Goal: Contribute content

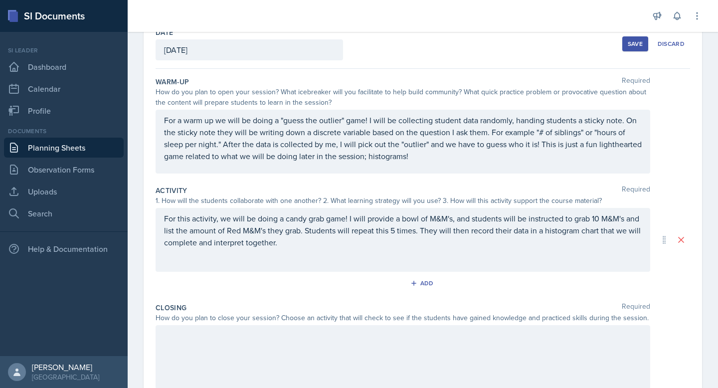
click at [303, 250] on div "For this activity, we will be doing a candy grab game! I will provide a bowl of…" at bounding box center [403, 240] width 495 height 64
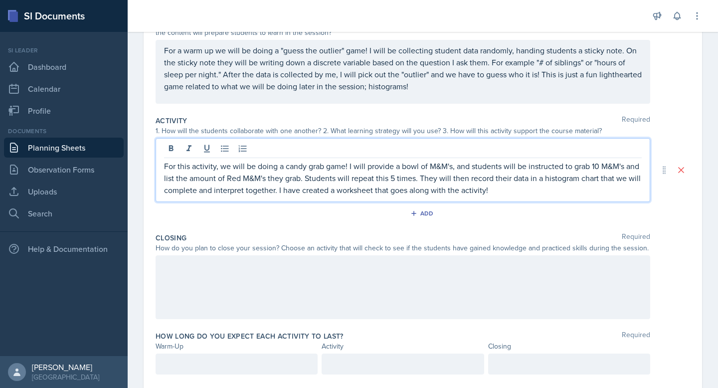
scroll to position [146, 0]
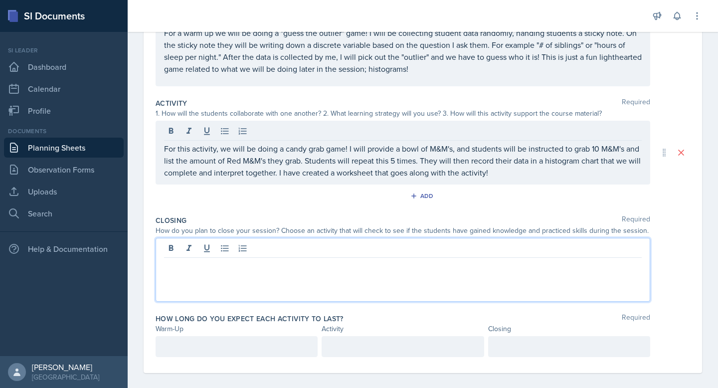
click at [291, 267] on p at bounding box center [403, 266] width 478 height 12
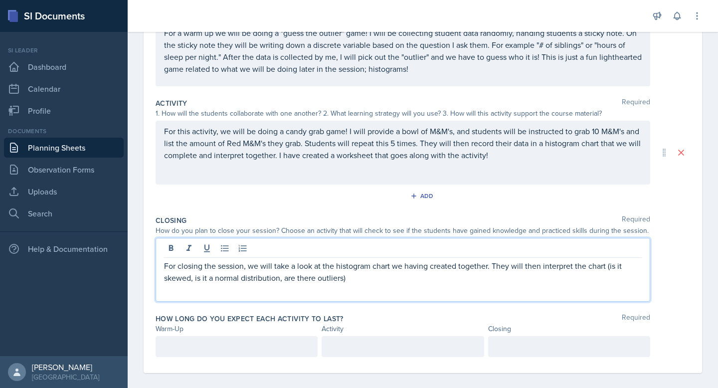
click at [360, 278] on p "For closing the session, we will take a look at the histogram chart we having c…" at bounding box center [403, 272] width 478 height 24
click at [605, 268] on p "For closing the session, we will take a look at the histogram chart we having c…" at bounding box center [403, 272] width 478 height 24
click at [612, 266] on p "For closing the session, we will take a look at the histogram chart we having c…" at bounding box center [403, 272] width 478 height 24
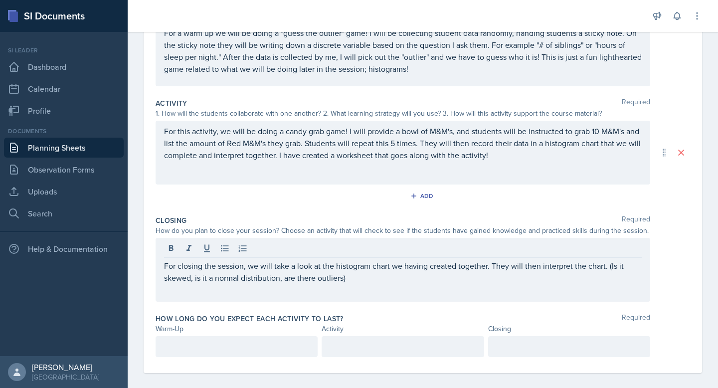
click at [559, 295] on div "For closing the session, we will take a look at the histogram chart we having c…" at bounding box center [403, 270] width 495 height 64
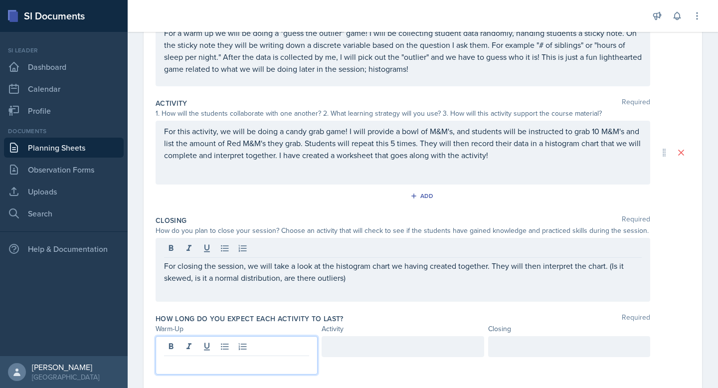
click at [238, 358] on p at bounding box center [236, 364] width 145 height 12
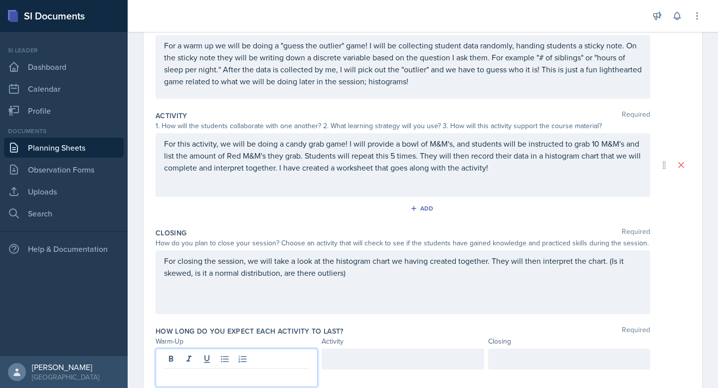
scroll to position [154, 0]
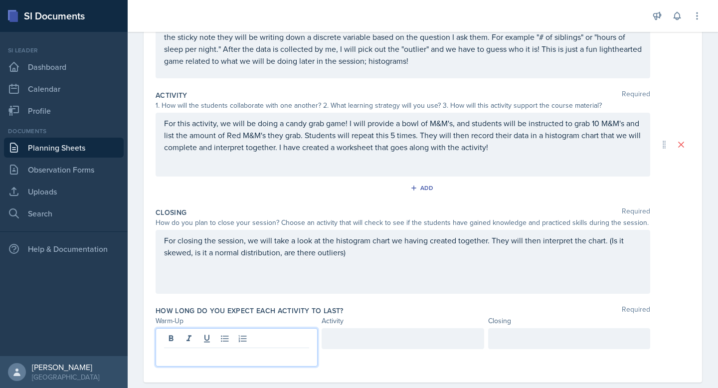
click at [609, 341] on p at bounding box center [569, 339] width 145 height 12
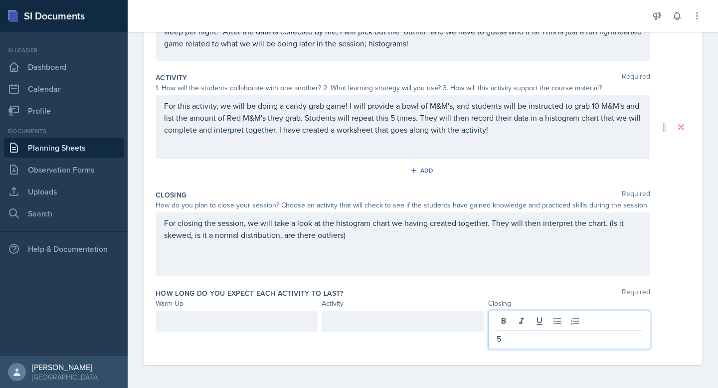
click at [255, 322] on div at bounding box center [237, 321] width 162 height 21
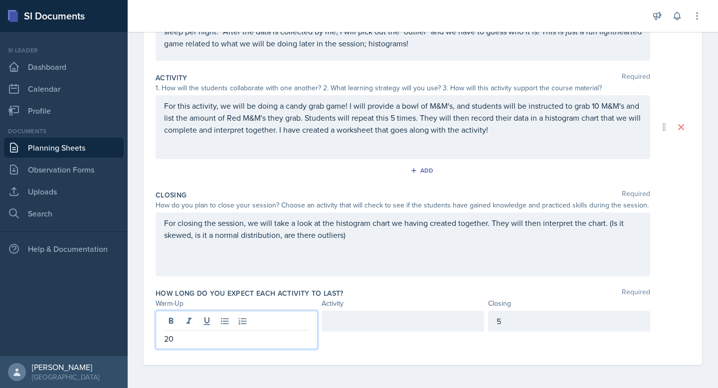
click at [452, 328] on div at bounding box center [403, 321] width 162 height 21
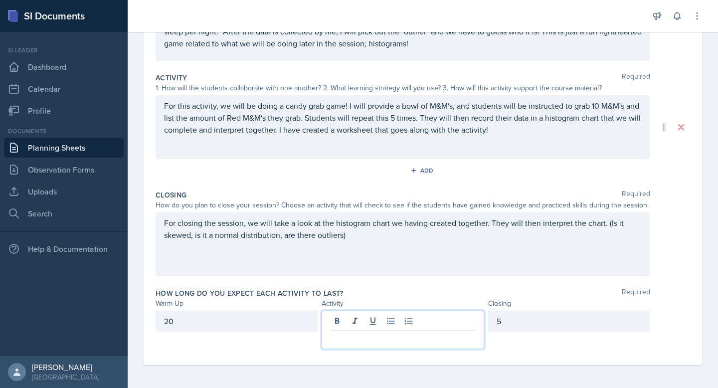
scroll to position [173, 0]
click at [262, 322] on div "20" at bounding box center [237, 320] width 162 height 21
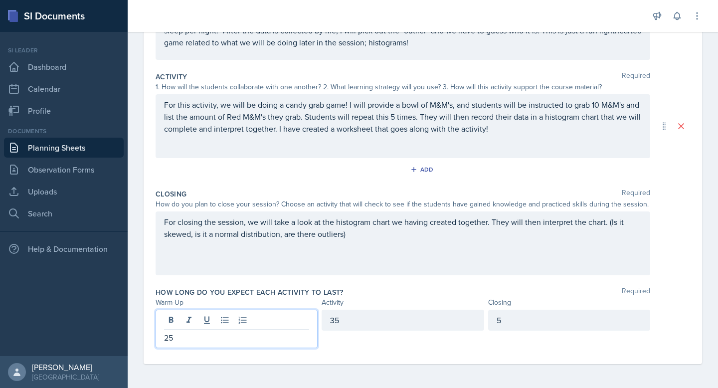
click at [344, 321] on div "35" at bounding box center [403, 320] width 162 height 21
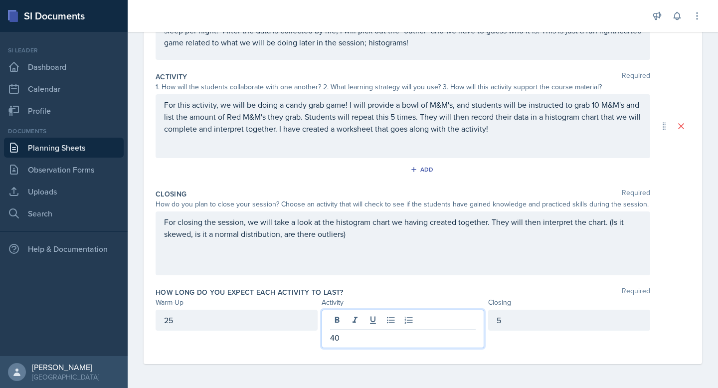
click at [170, 319] on div "25" at bounding box center [237, 320] width 162 height 21
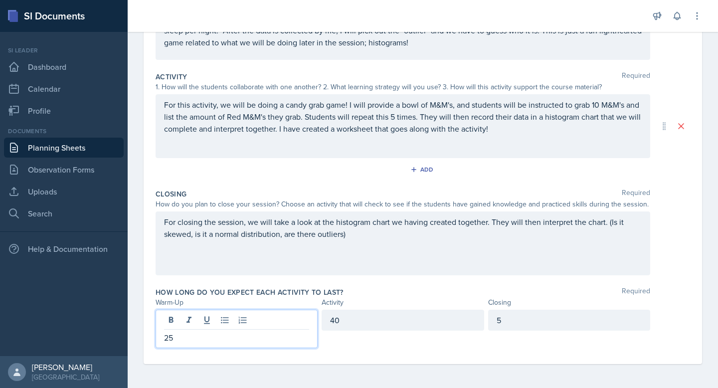
click at [170, 336] on p "25" at bounding box center [236, 338] width 145 height 12
click at [326, 290] on label "How long do you expect each activity to last?" at bounding box center [250, 292] width 188 height 10
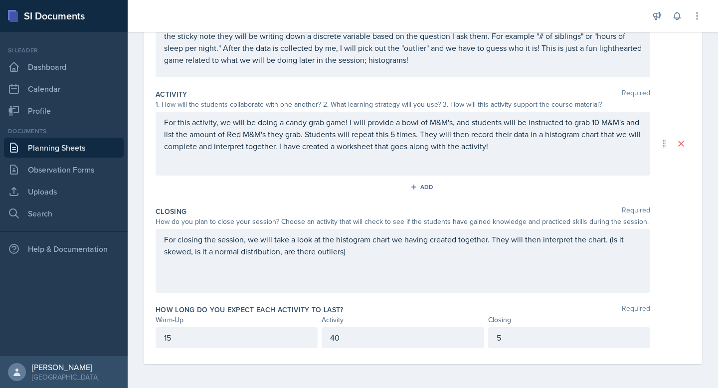
scroll to position [155, 0]
click at [403, 262] on div "For closing the session, we will take a look at the histogram chart we having c…" at bounding box center [403, 261] width 495 height 64
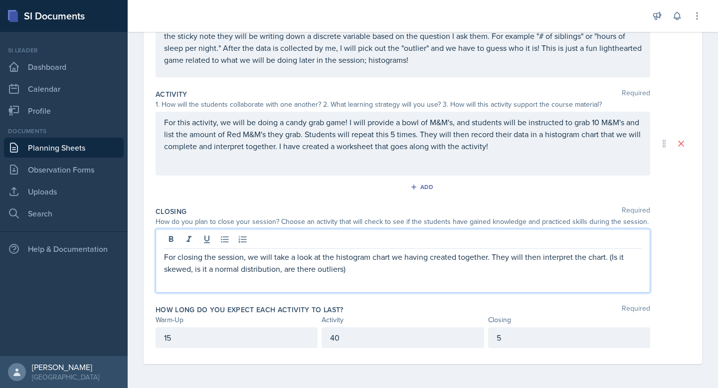
click at [381, 269] on p "For closing the session, we will take a look at the histogram chart we having c…" at bounding box center [403, 263] width 478 height 24
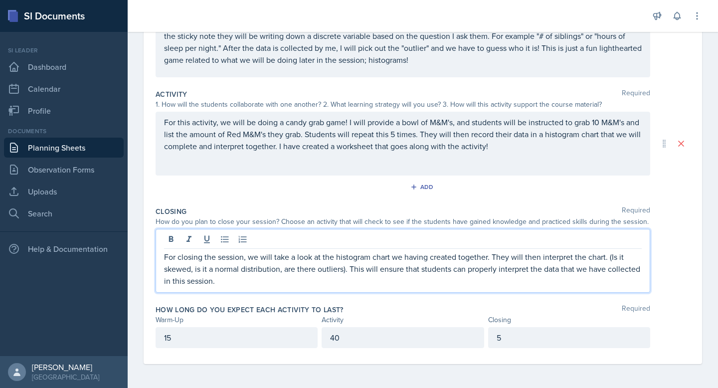
click at [336, 283] on p "For closing the session, we will take a look at the histogram chart we having c…" at bounding box center [403, 269] width 478 height 36
click at [236, 283] on p "For closing the session, we will take a look at the histogram chart we having c…" at bounding box center [403, 269] width 478 height 36
click at [481, 280] on p "For closing the session, we will take a look at the histogram chart we having c…" at bounding box center [403, 269] width 478 height 36
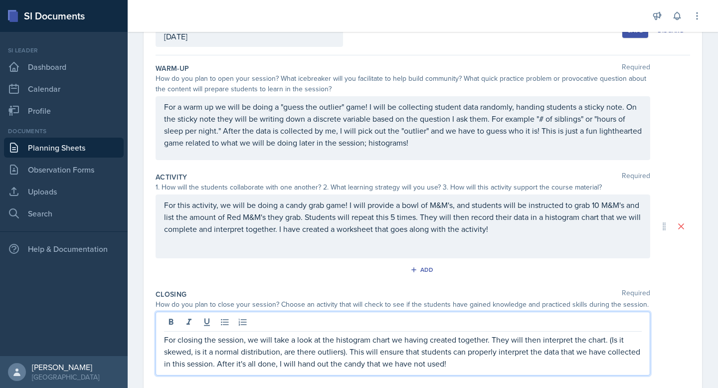
scroll to position [90, 0]
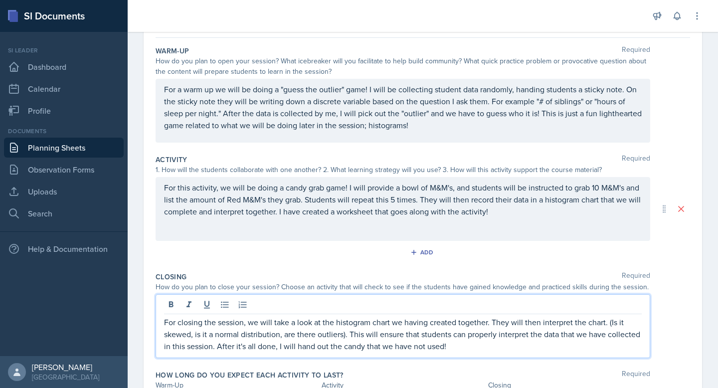
click at [495, 217] on p "For this activity, we will be doing a candy grab game! I will provide a bowl of…" at bounding box center [403, 200] width 478 height 36
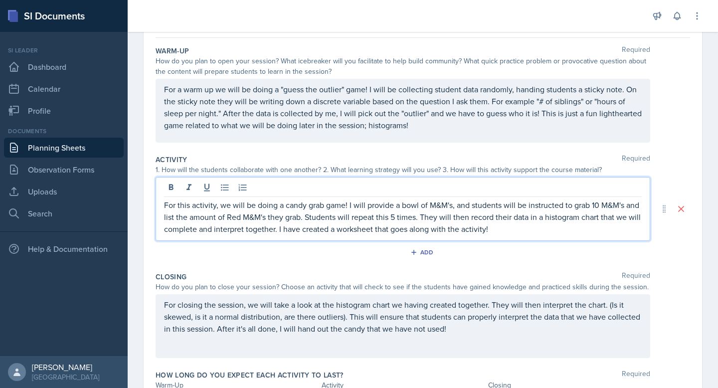
click at [504, 266] on div "Activity Required 1. How will the students collaborate with one another? 2. Wha…" at bounding box center [423, 209] width 535 height 117
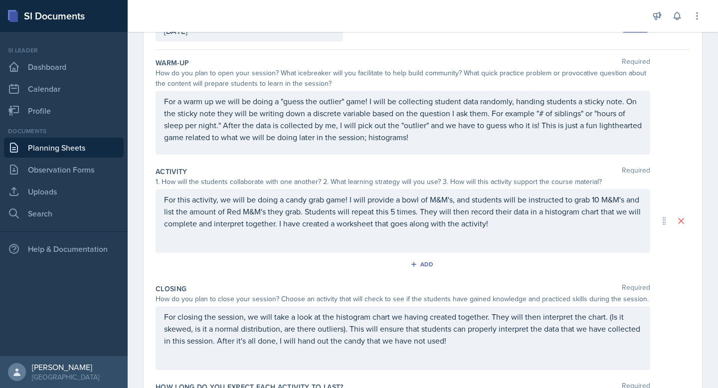
scroll to position [0, 0]
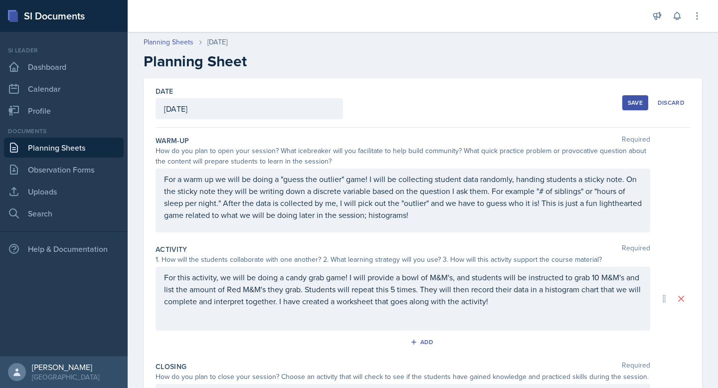
click at [636, 106] on div "Save" at bounding box center [635, 103] width 15 height 8
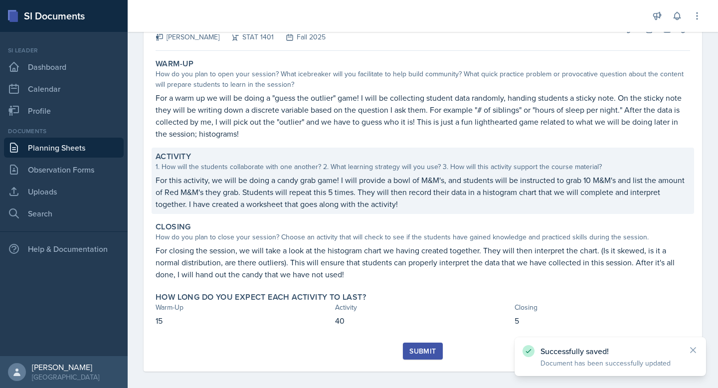
scroll to position [79, 0]
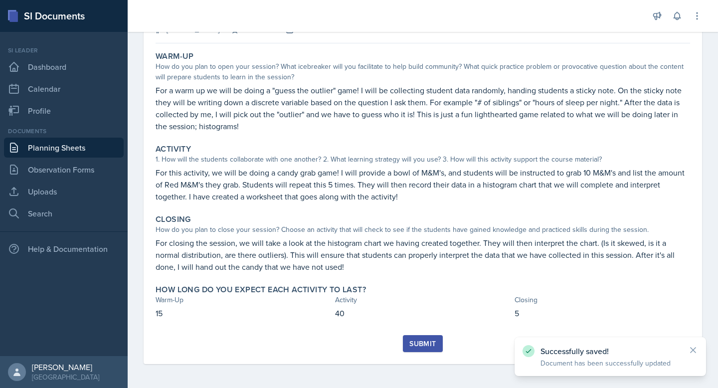
click at [422, 340] on div "Submit" at bounding box center [423, 344] width 26 height 8
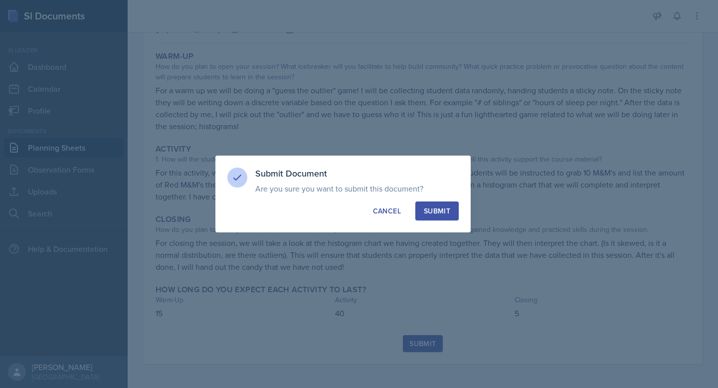
click at [429, 207] on div "Submit" at bounding box center [437, 211] width 26 height 10
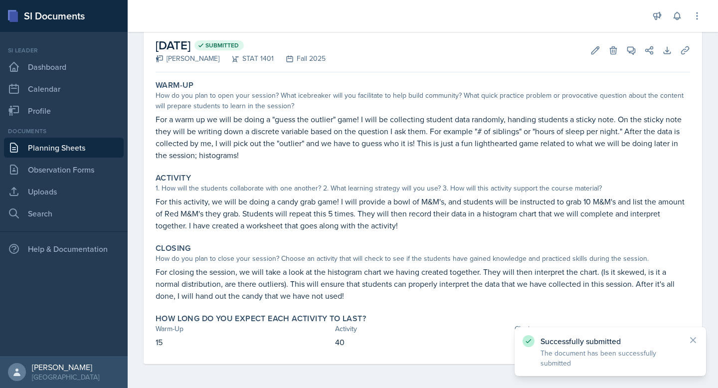
scroll to position [50, 0]
click at [34, 186] on link "Uploads" at bounding box center [64, 192] width 120 height 20
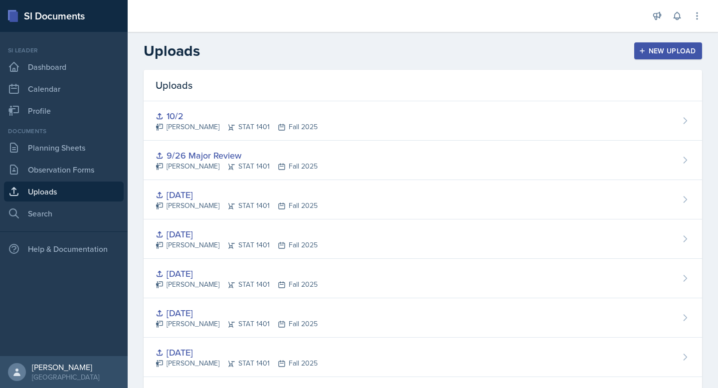
click at [660, 47] on div "New Upload" at bounding box center [668, 51] width 55 height 8
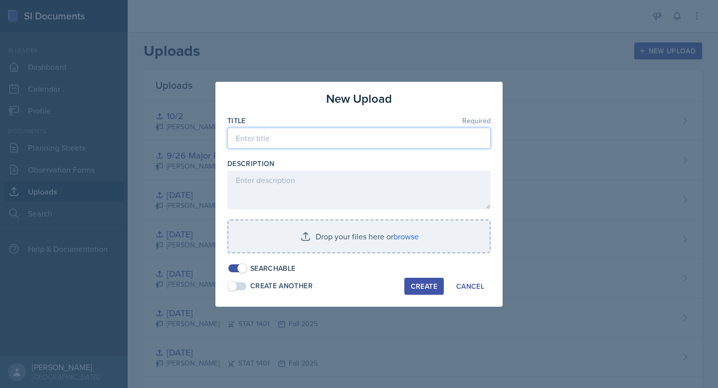
click at [388, 138] on input at bounding box center [358, 138] width 263 height 21
type input "[DATE]"
